Goal: Task Accomplishment & Management: Use online tool/utility

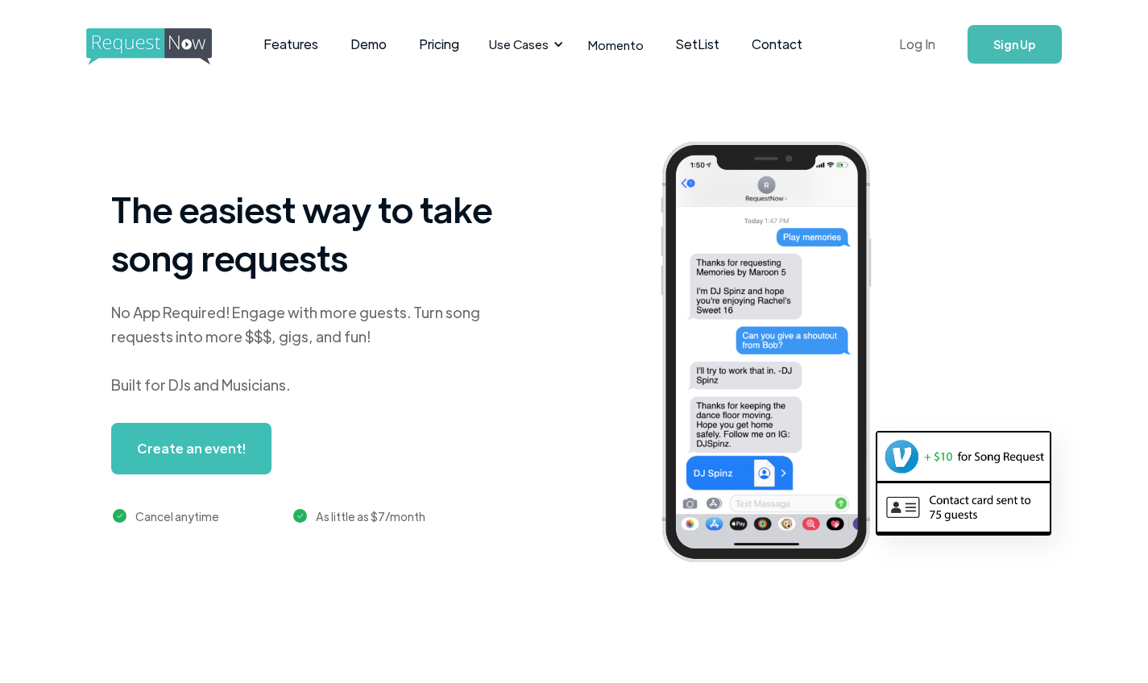
click at [904, 48] on link "Log In" at bounding box center [917, 44] width 68 height 56
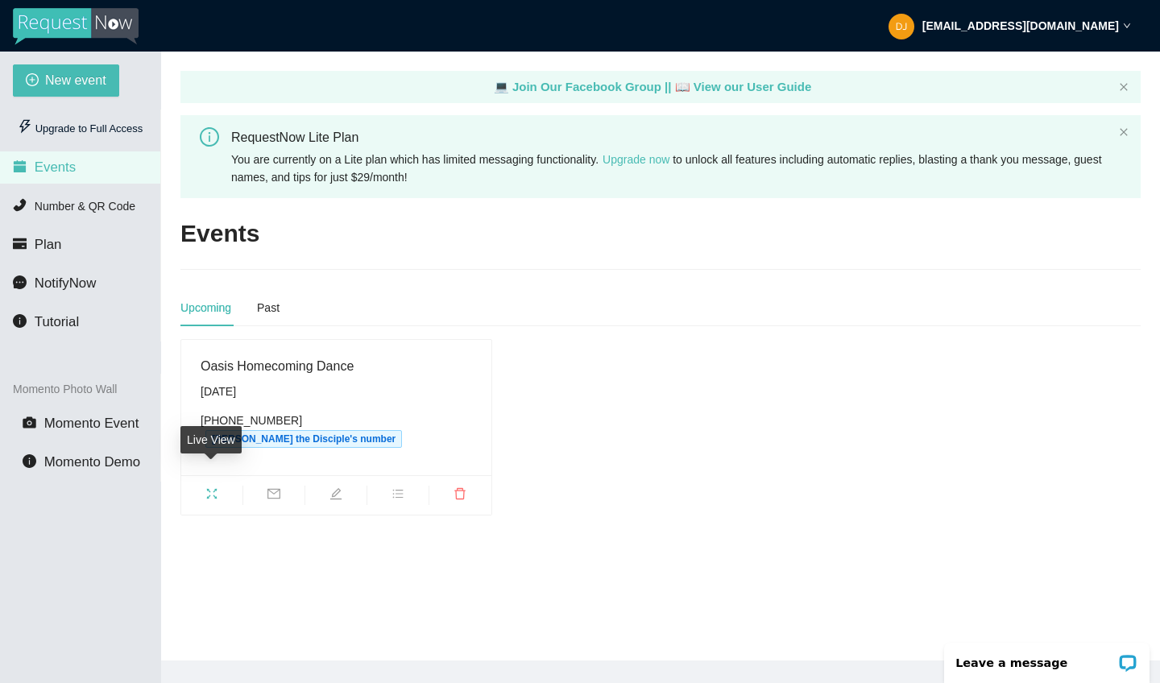
click at [215, 487] on icon "fullscreen" at bounding box center [211, 493] width 13 height 13
